Goal: Task Accomplishment & Management: Manage account settings

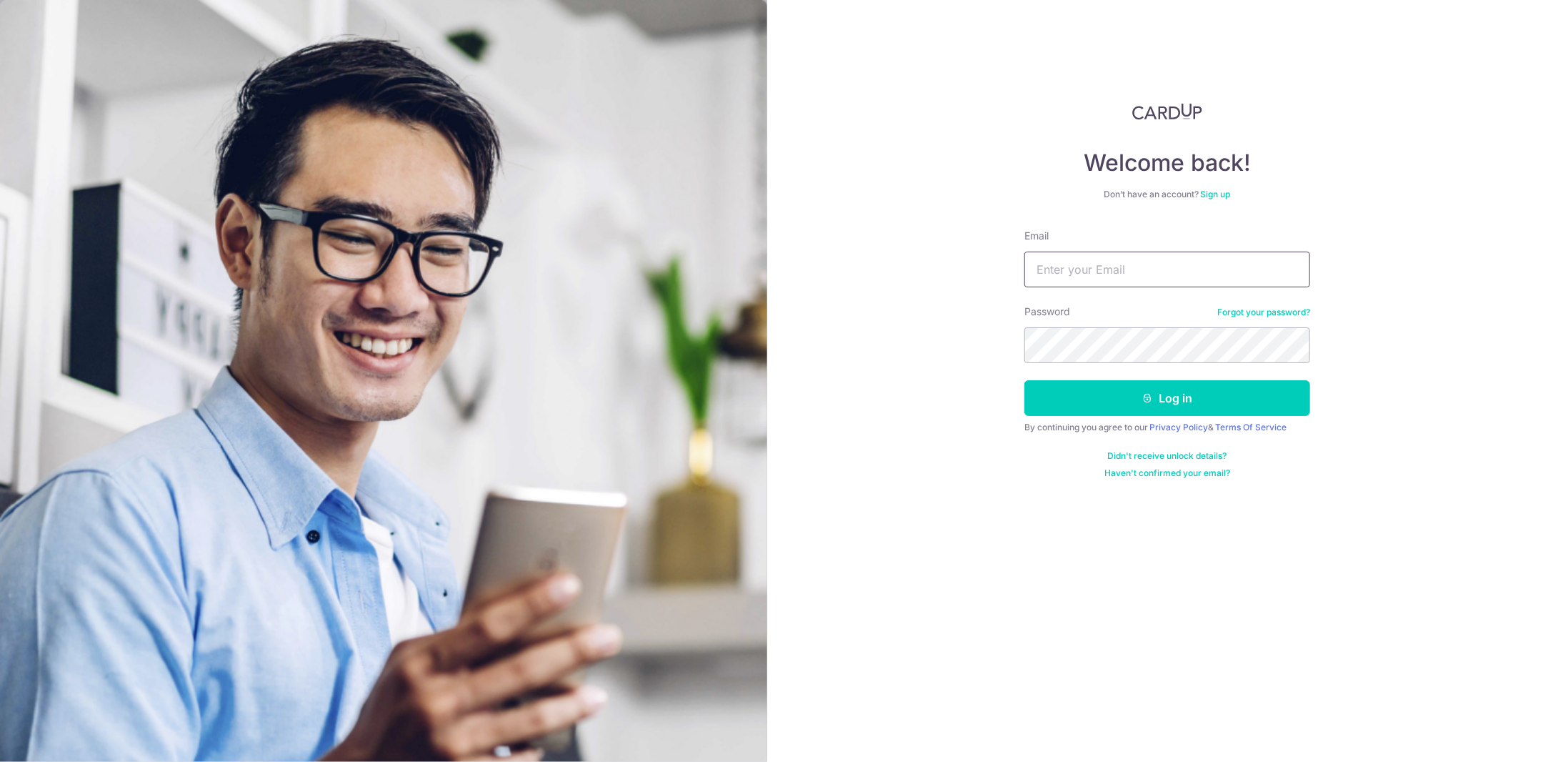
type input "[DOMAIN_NAME][EMAIL_ADDRESS][DOMAIN_NAME]"
click at [1137, 404] on button "Log in" at bounding box center [1167, 398] width 286 height 36
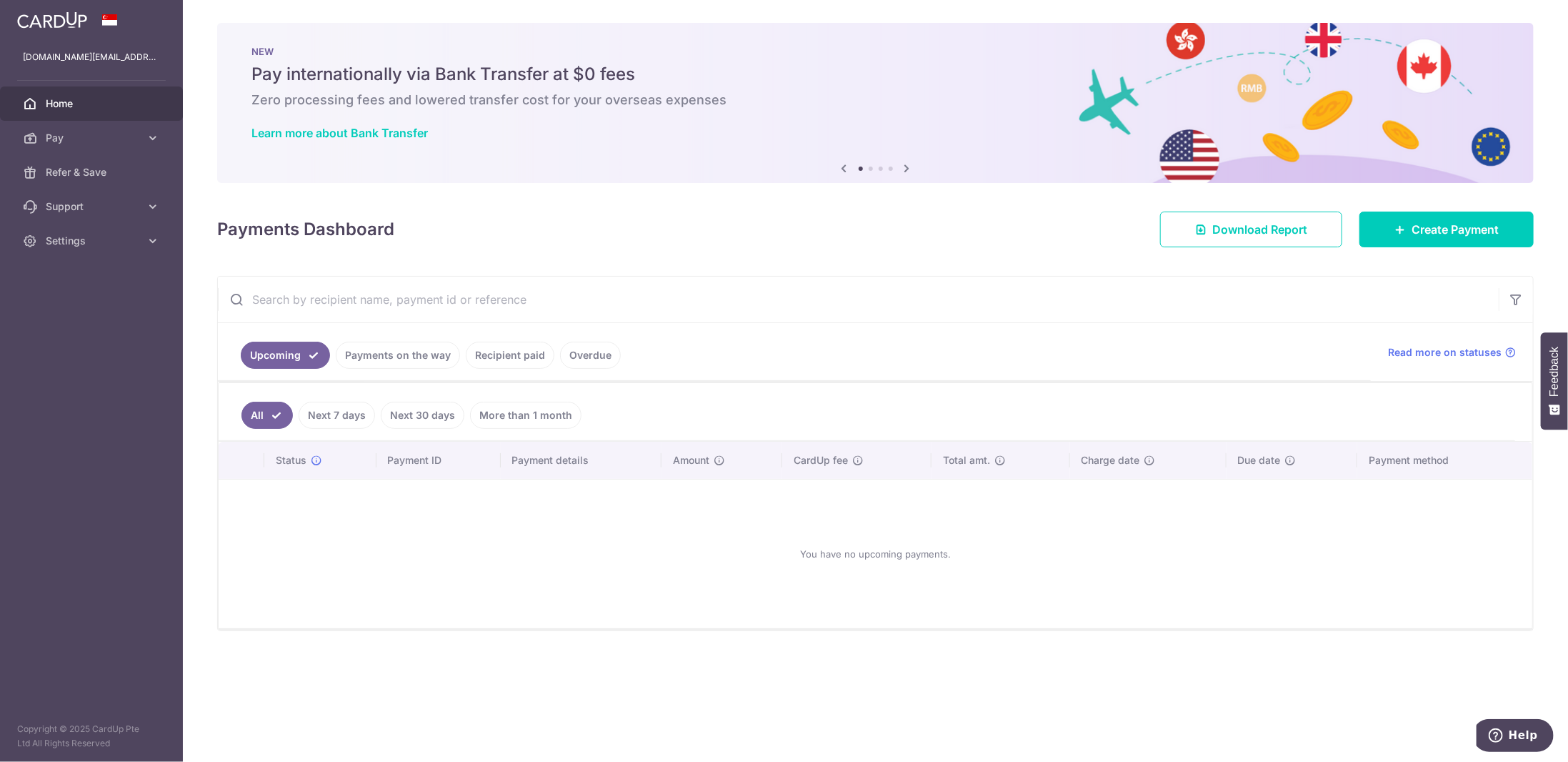
click at [78, 21] on img at bounding box center [52, 20] width 70 height 17
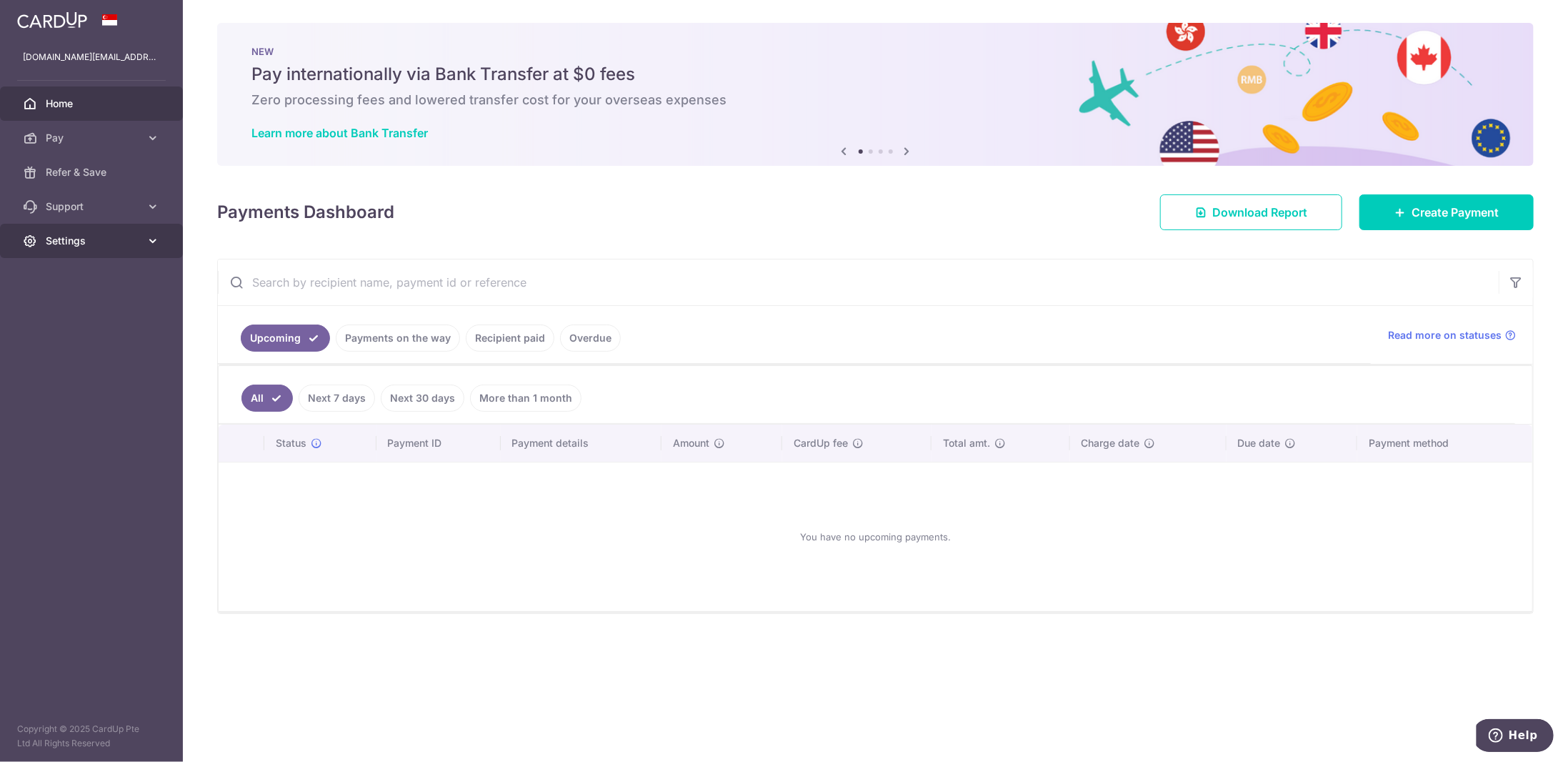
click at [87, 241] on span "Settings" at bounding box center [93, 241] width 94 height 14
click at [81, 275] on span "Account" at bounding box center [93, 275] width 94 height 14
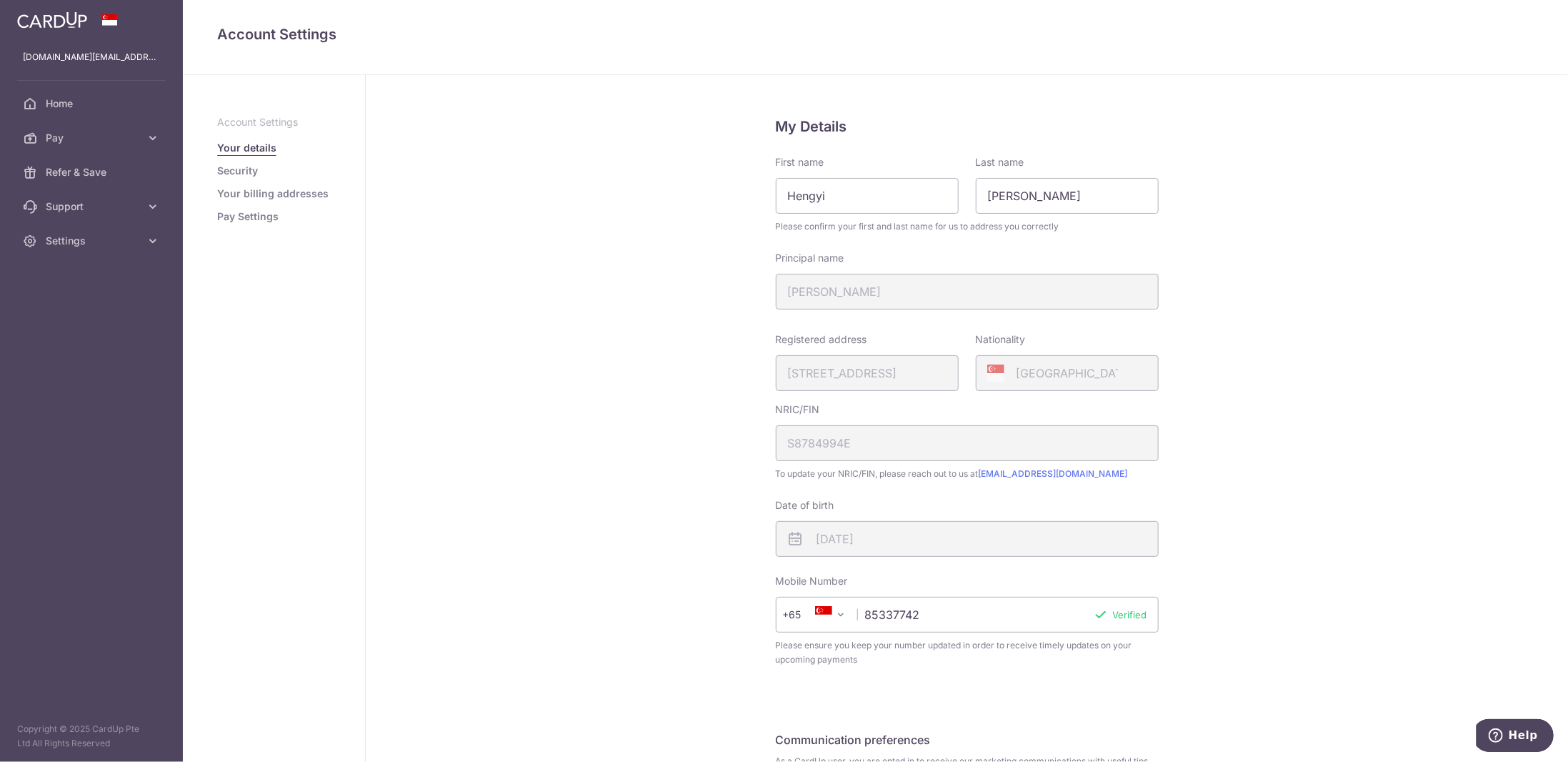
scroll to position [154, 0]
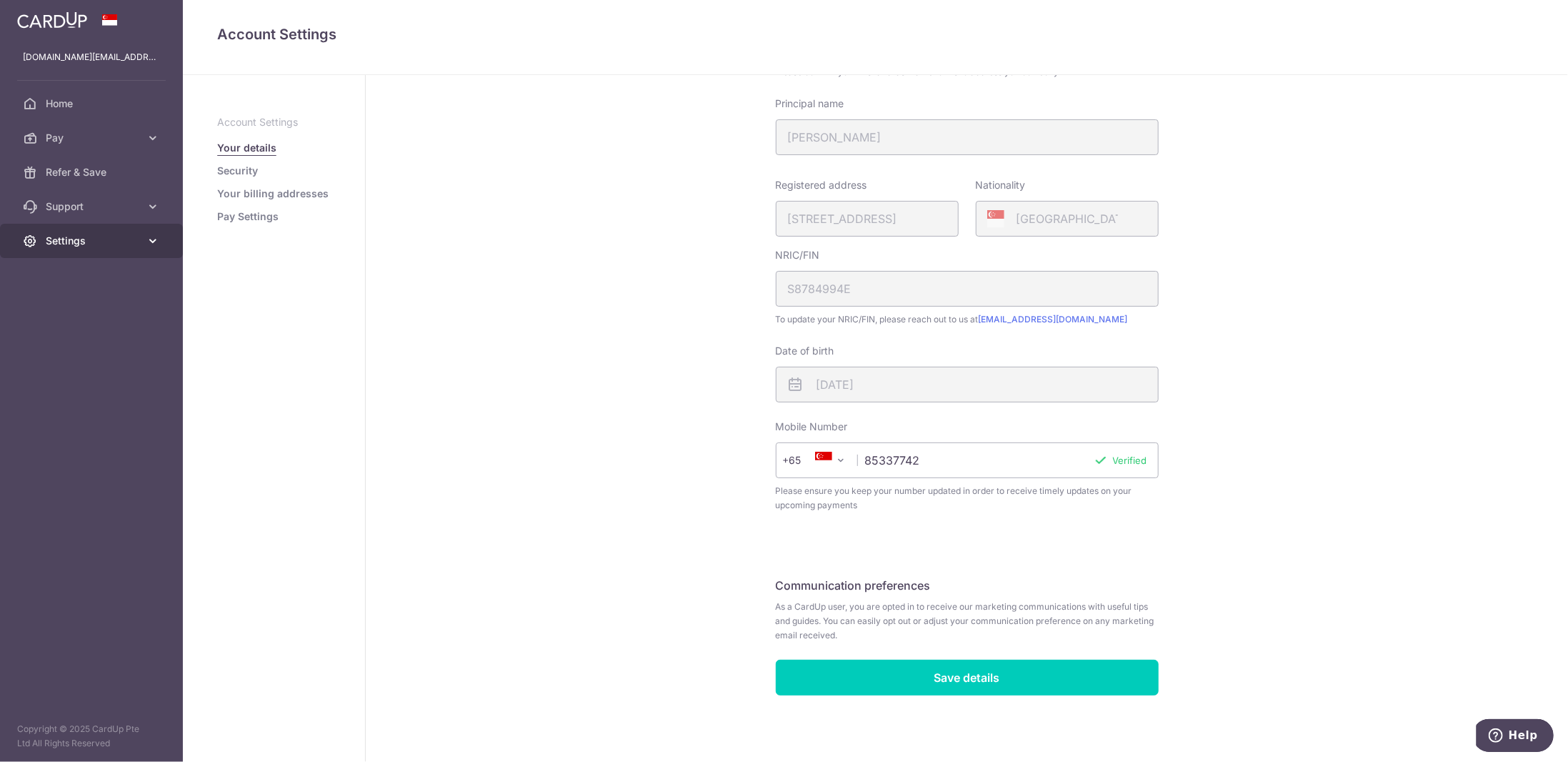
click at [143, 246] on link "Settings" at bounding box center [91, 241] width 183 height 34
click at [60, 306] on span "Logout" at bounding box center [93, 309] width 94 height 14
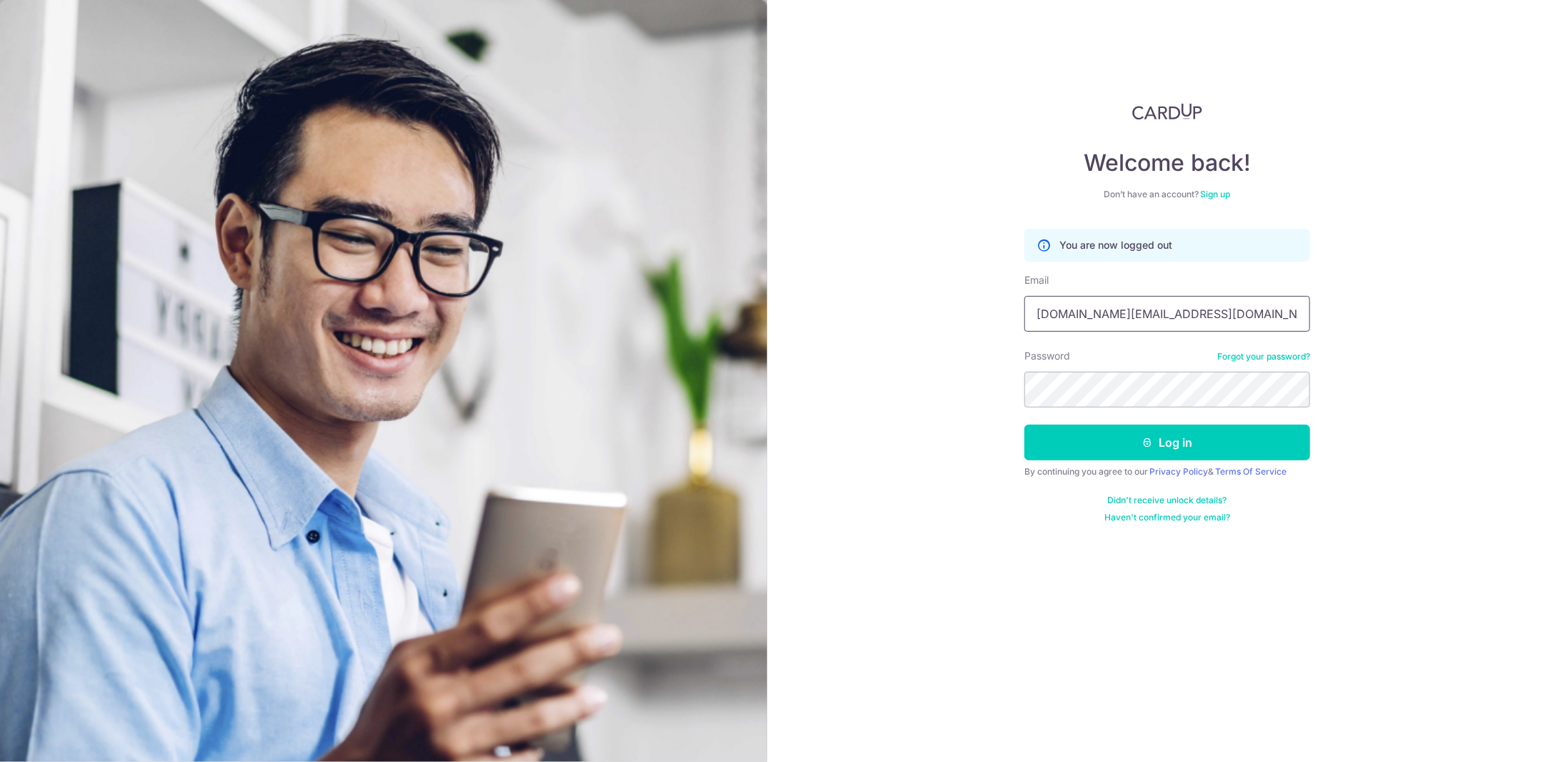
click at [1127, 313] on input "[DOMAIN_NAME][EMAIL_ADDRESS][DOMAIN_NAME]" at bounding box center [1167, 314] width 286 height 36
type input "[EMAIL_ADDRESS][DOMAIN_NAME]"
click at [1151, 444] on icon "submit" at bounding box center [1148, 442] width 12 height 12
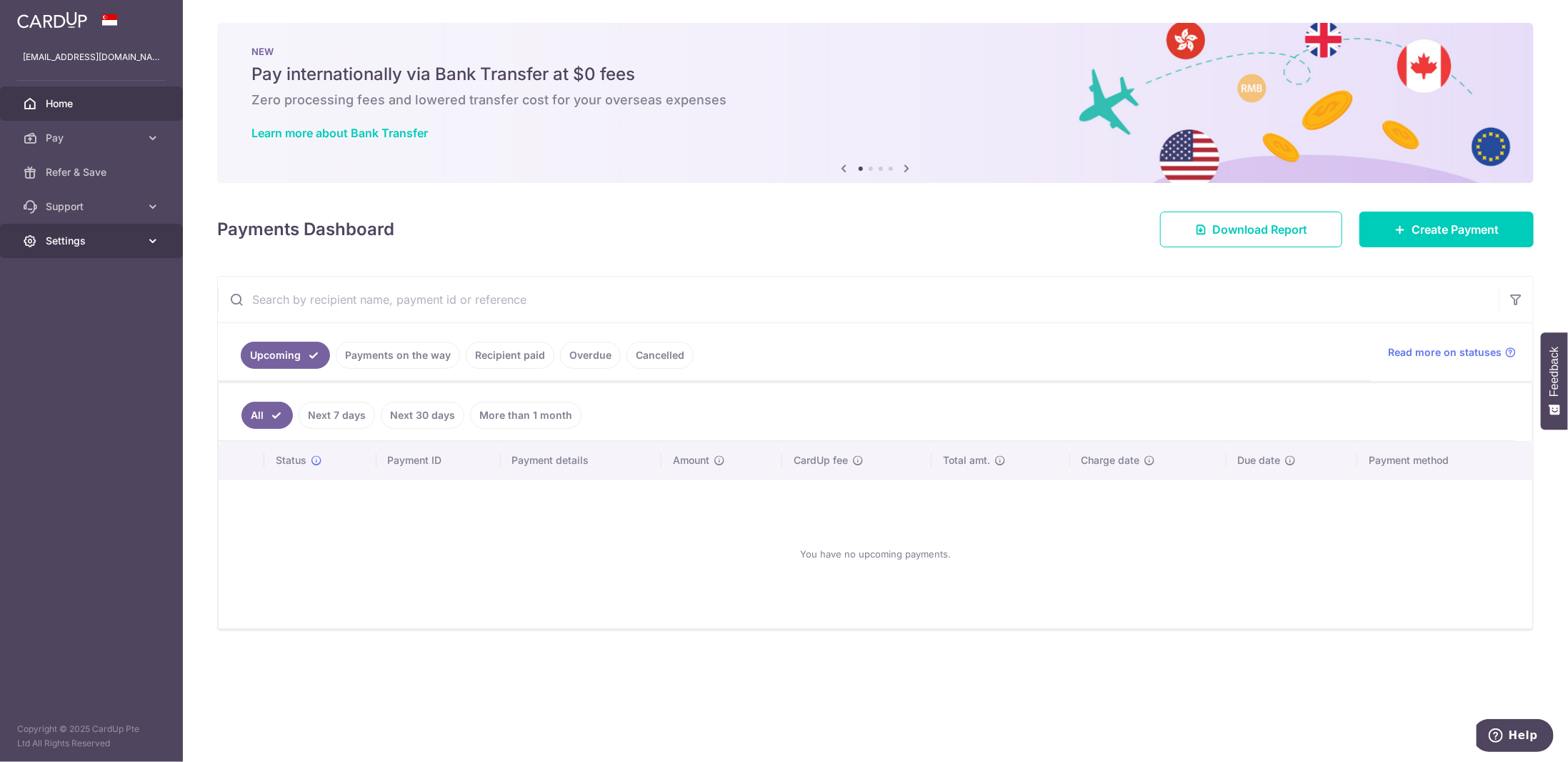
click at [94, 235] on span "Settings" at bounding box center [93, 241] width 94 height 14
